Goal: Task Accomplishment & Management: Manage account settings

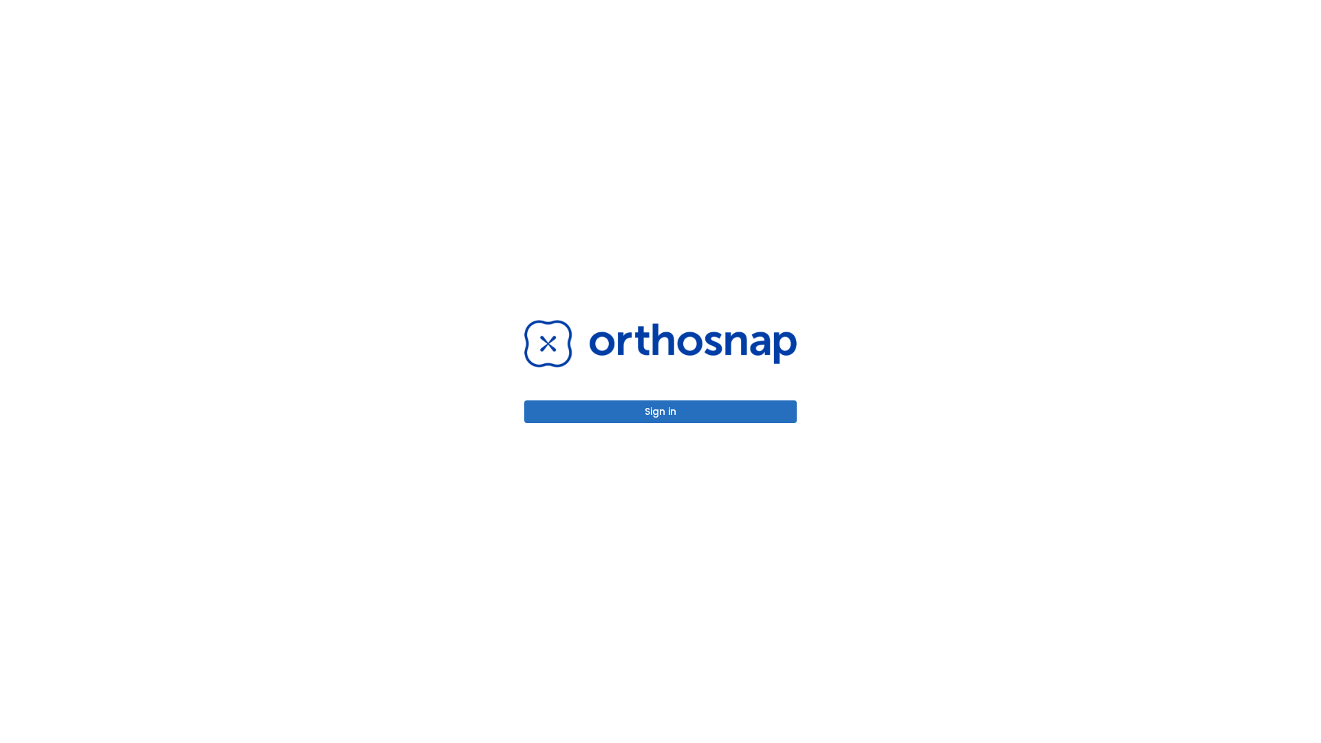
click at [661, 412] on button "Sign in" at bounding box center [660, 412] width 273 height 23
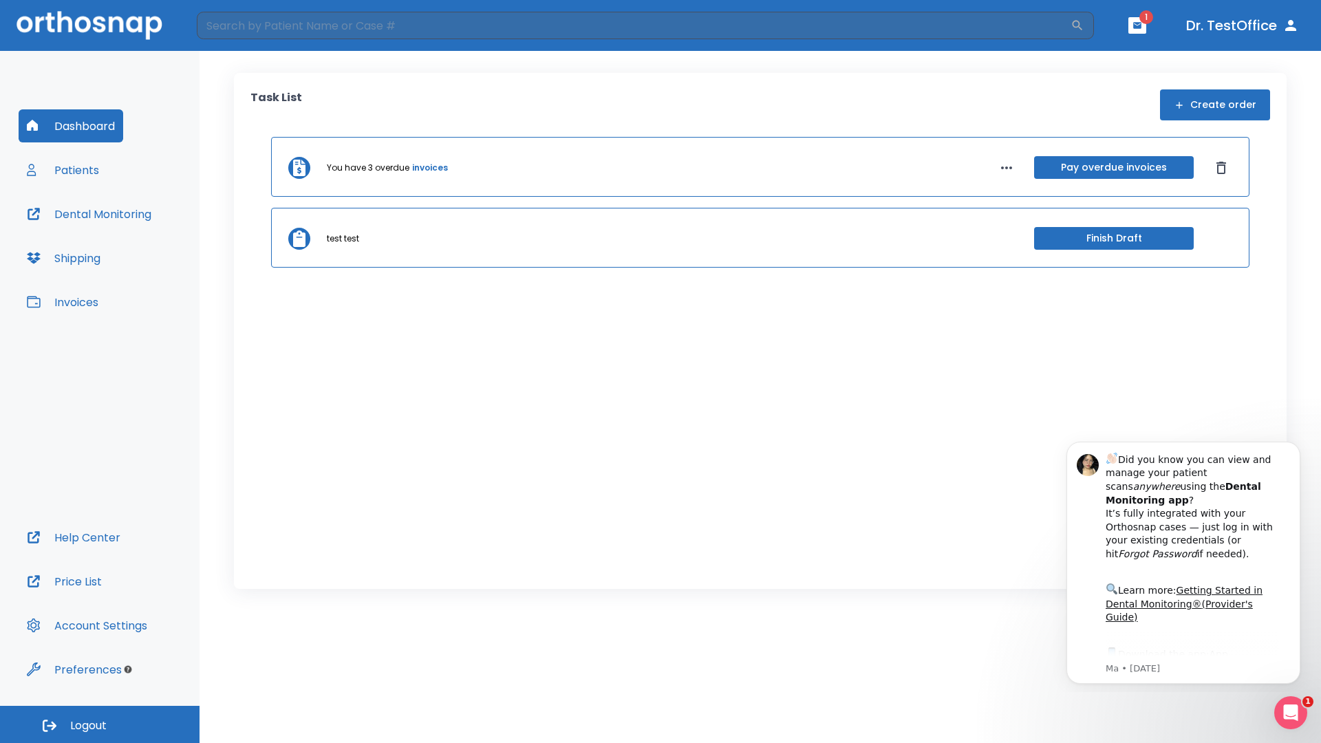
click at [100, 725] on span "Logout" at bounding box center [88, 725] width 36 height 15
